Goal: Information Seeking & Learning: Check status

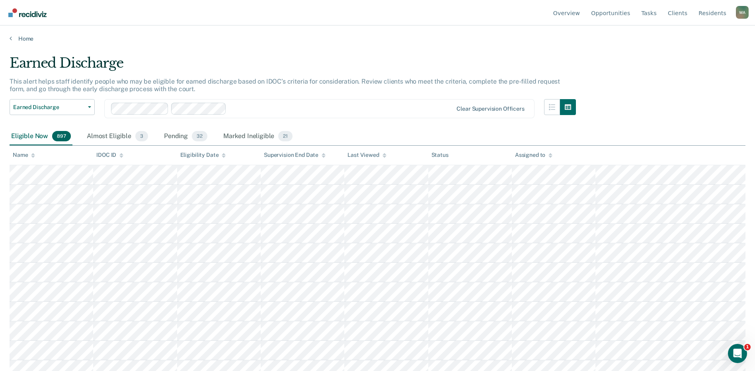
click at [33, 154] on icon at bounding box center [33, 154] width 4 height 2
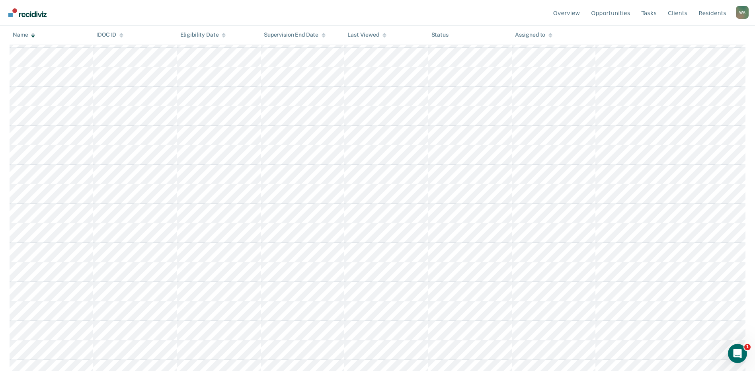
scroll to position [11861, 0]
